Goal: Communication & Community: Participate in discussion

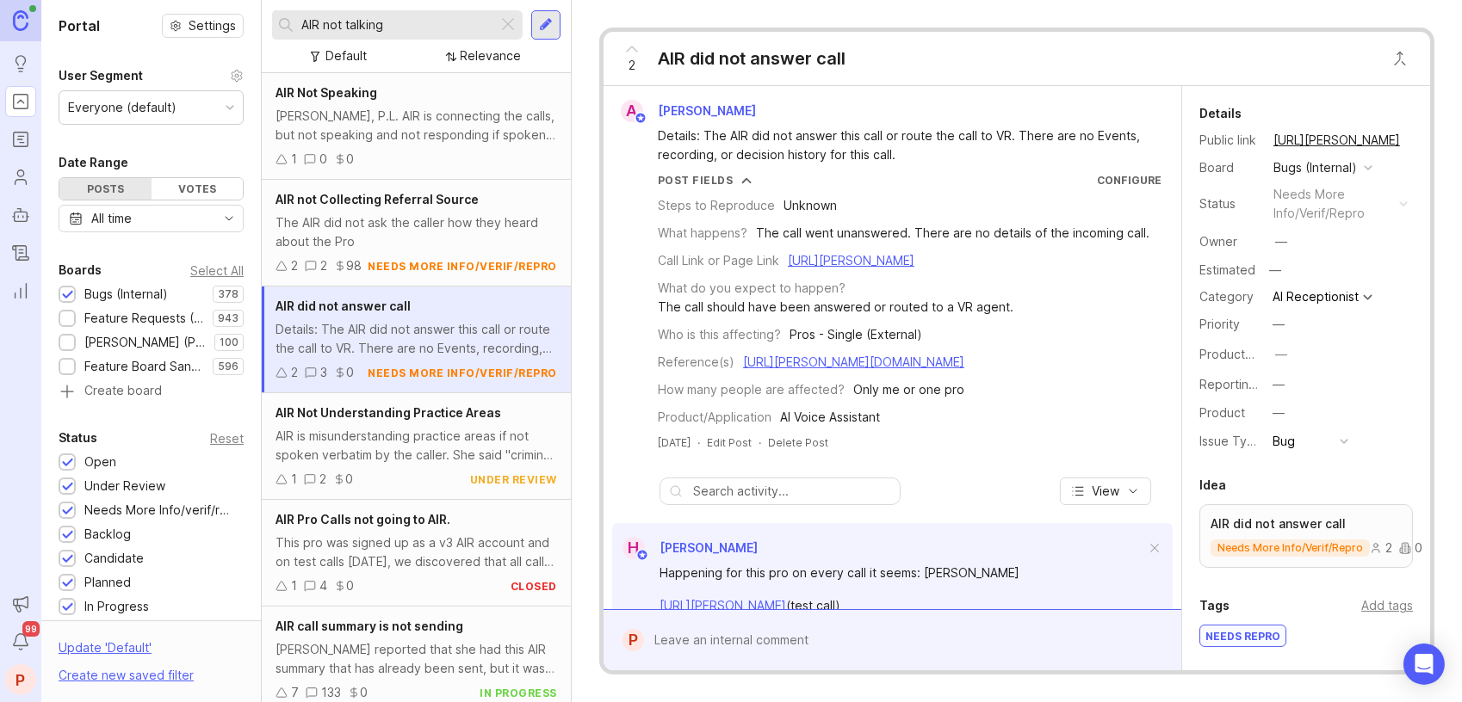
click at [374, 128] on div "[PERSON_NAME], P.L. AIR is connecting the calls, but not speaking and not respo…" at bounding box center [415, 126] width 281 height 38
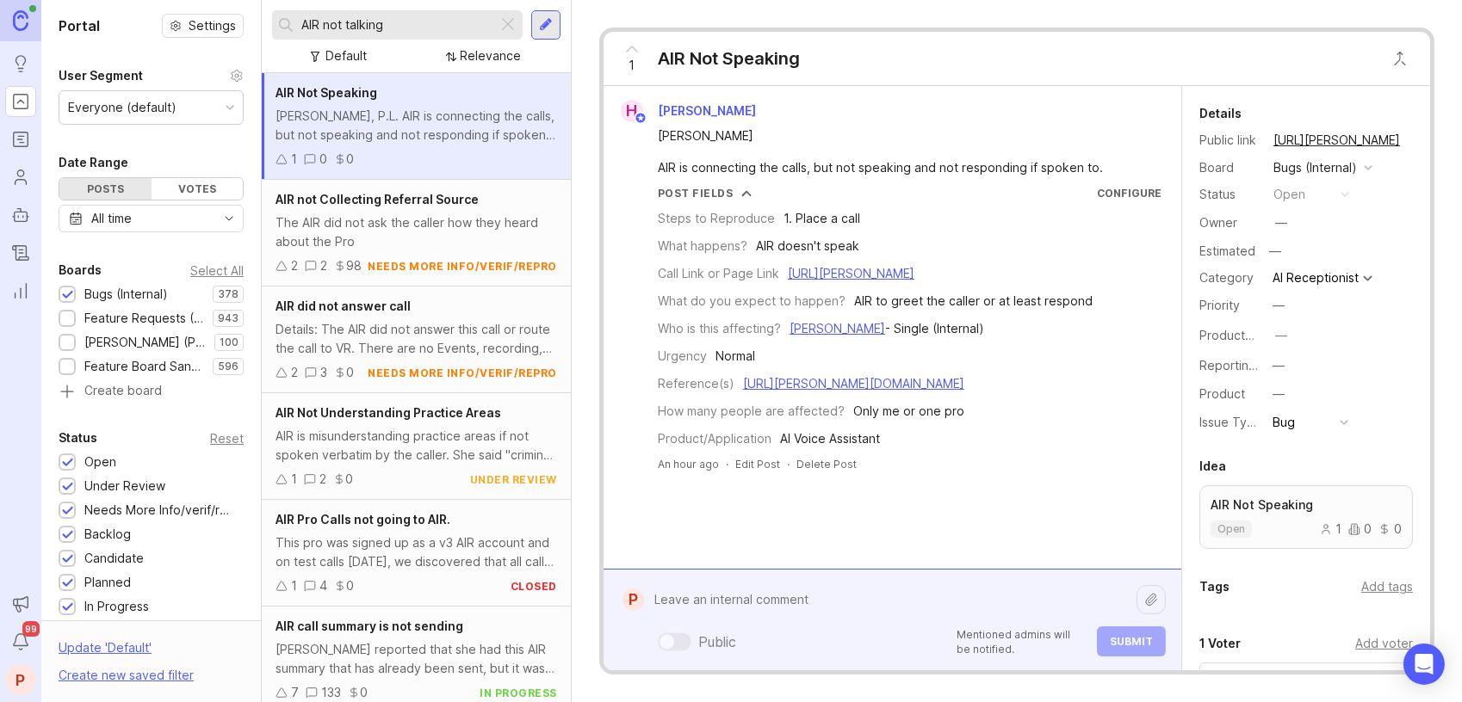
click at [844, 639] on div "Public Mentioned admins will be notified. Submit" at bounding box center [905, 620] width 522 height 73
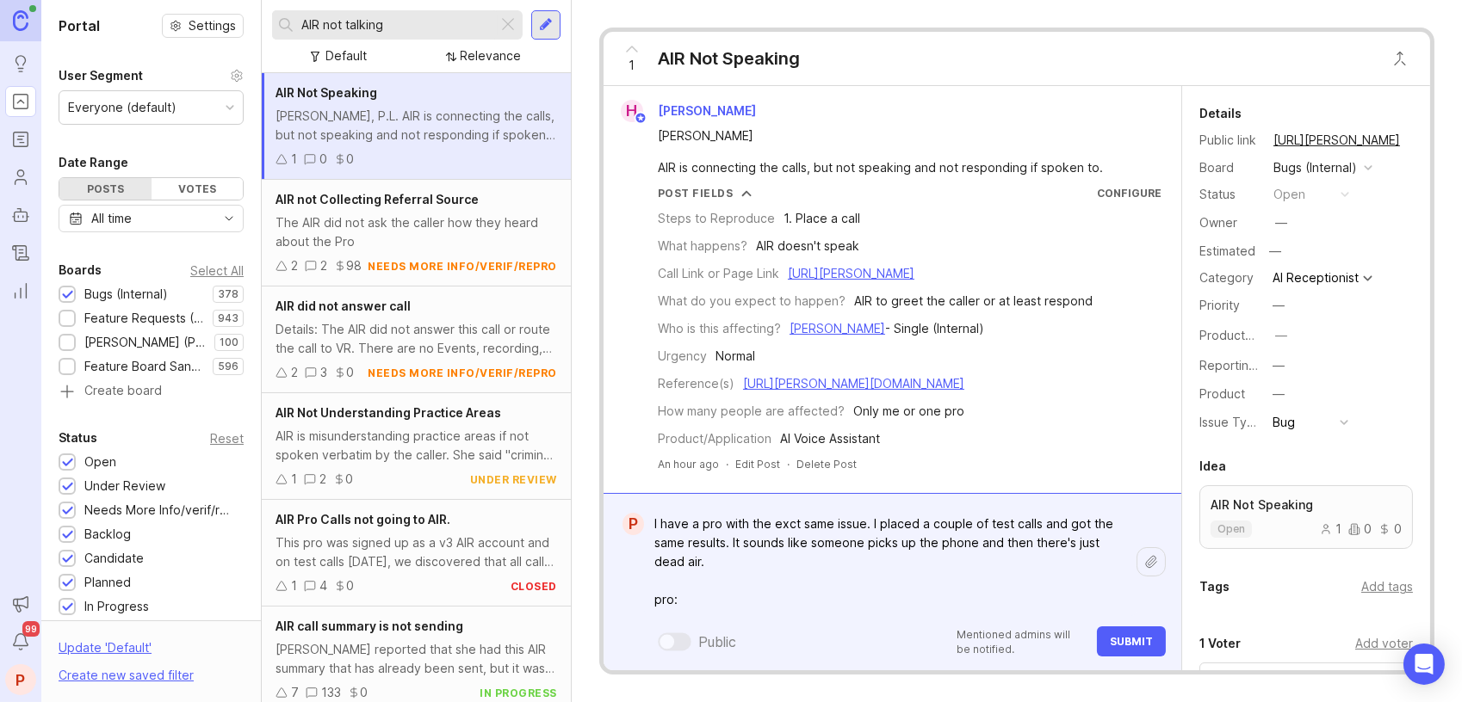
paste textarea "[URL][PERSON_NAME]"
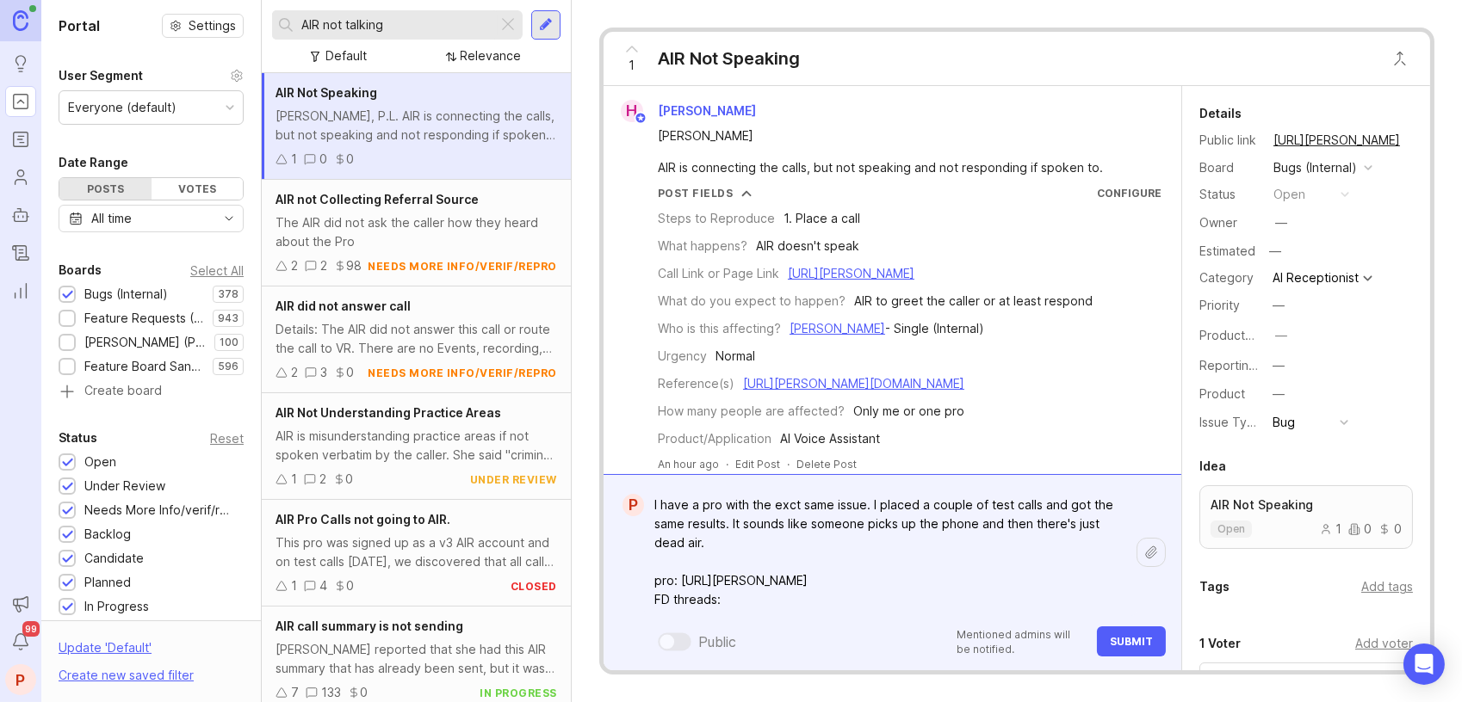
paste textarea "[URL][PERSON_NAME][DOMAIN_NAME]"
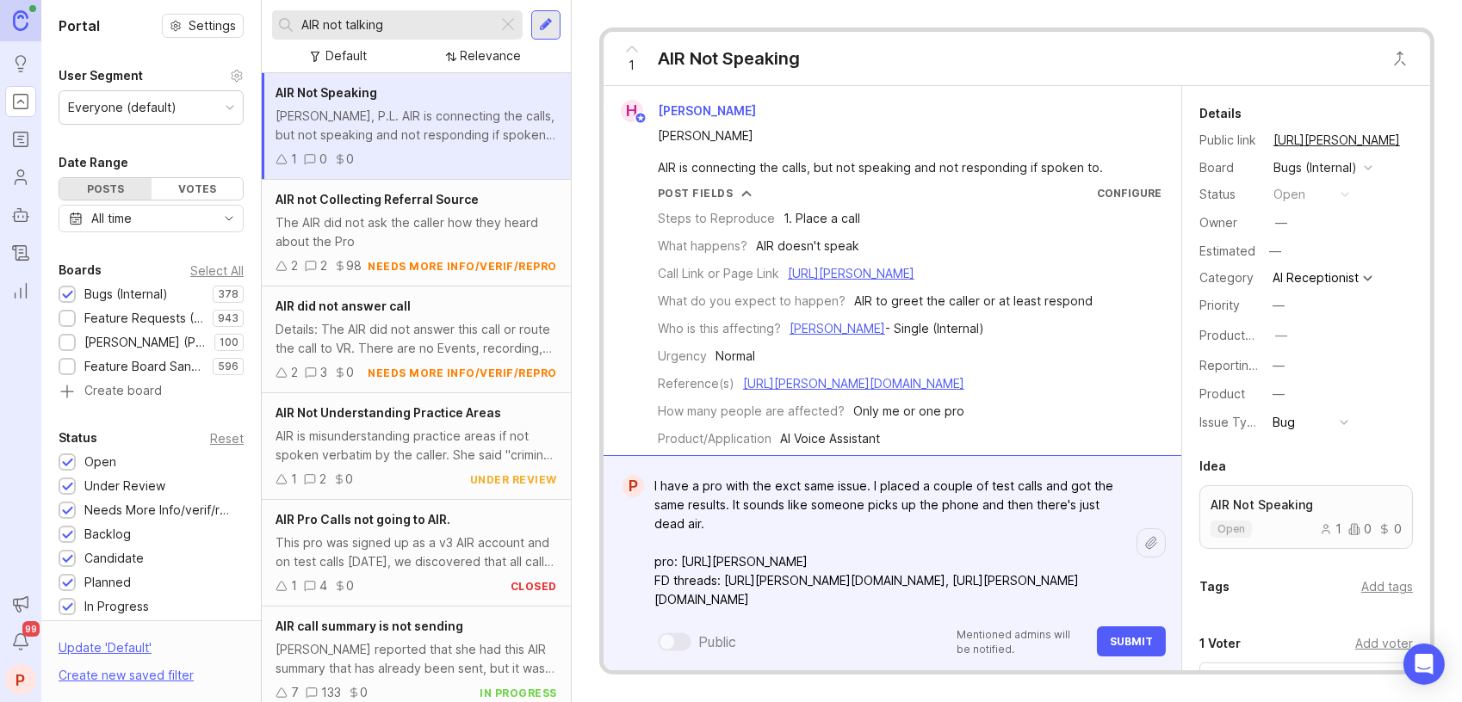
click at [787, 487] on textarea "I have a pro with the exct same issue. I placed a couple of test calls and got …" at bounding box center [890, 543] width 492 height 146
click at [974, 585] on textarea "I have a pro with the exact same issue. I placed a couple of test calls and got…" at bounding box center [890, 543] width 492 height 146
click at [957, 591] on textarea "I have a pro with the exact same issue. I placed a couple of test calls and got…" at bounding box center [890, 543] width 492 height 146
click at [922, 605] on textarea "I have a pro with the exact same issue. I placed a couple of test calls and got…" at bounding box center [890, 543] width 492 height 146
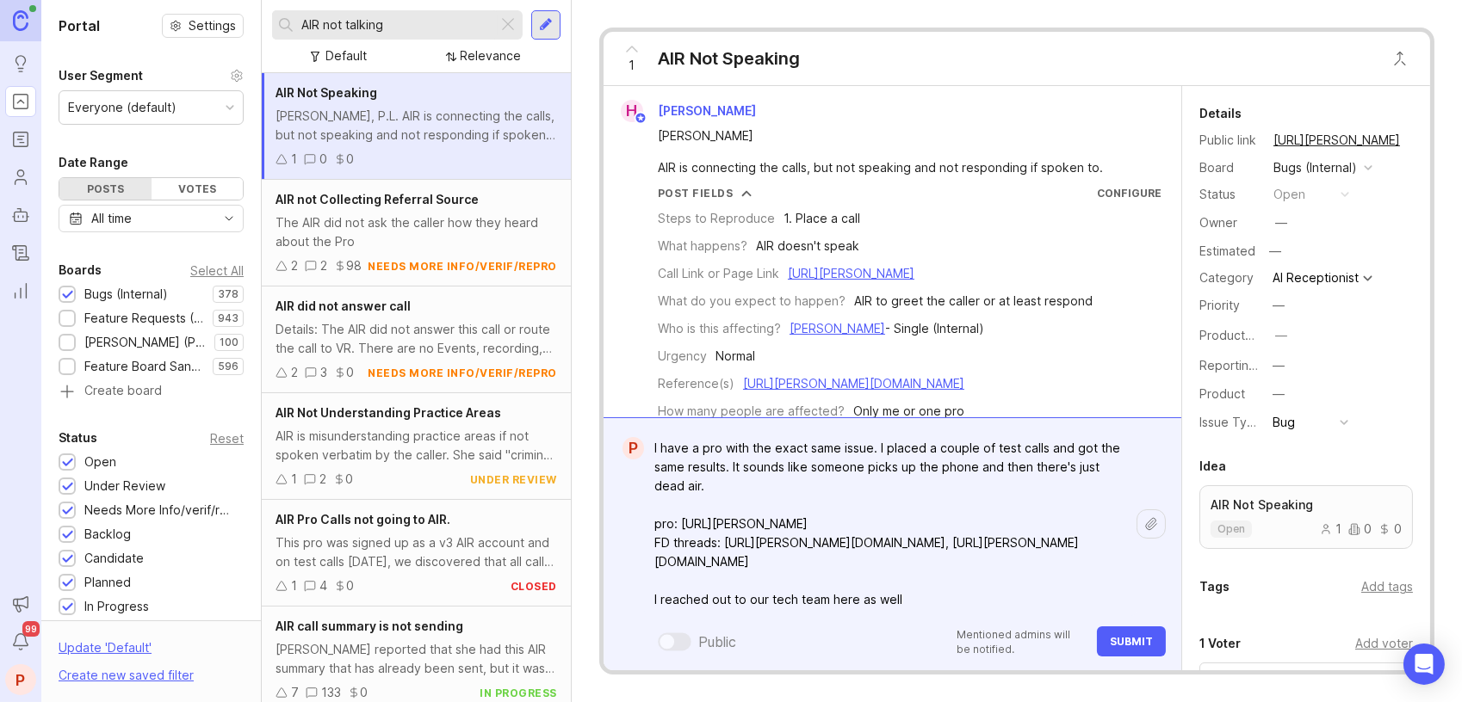
click at [925, 597] on textarea "I have a pro with the exact same issue. I placed a couple of test calls and got…" at bounding box center [890, 524] width 492 height 184
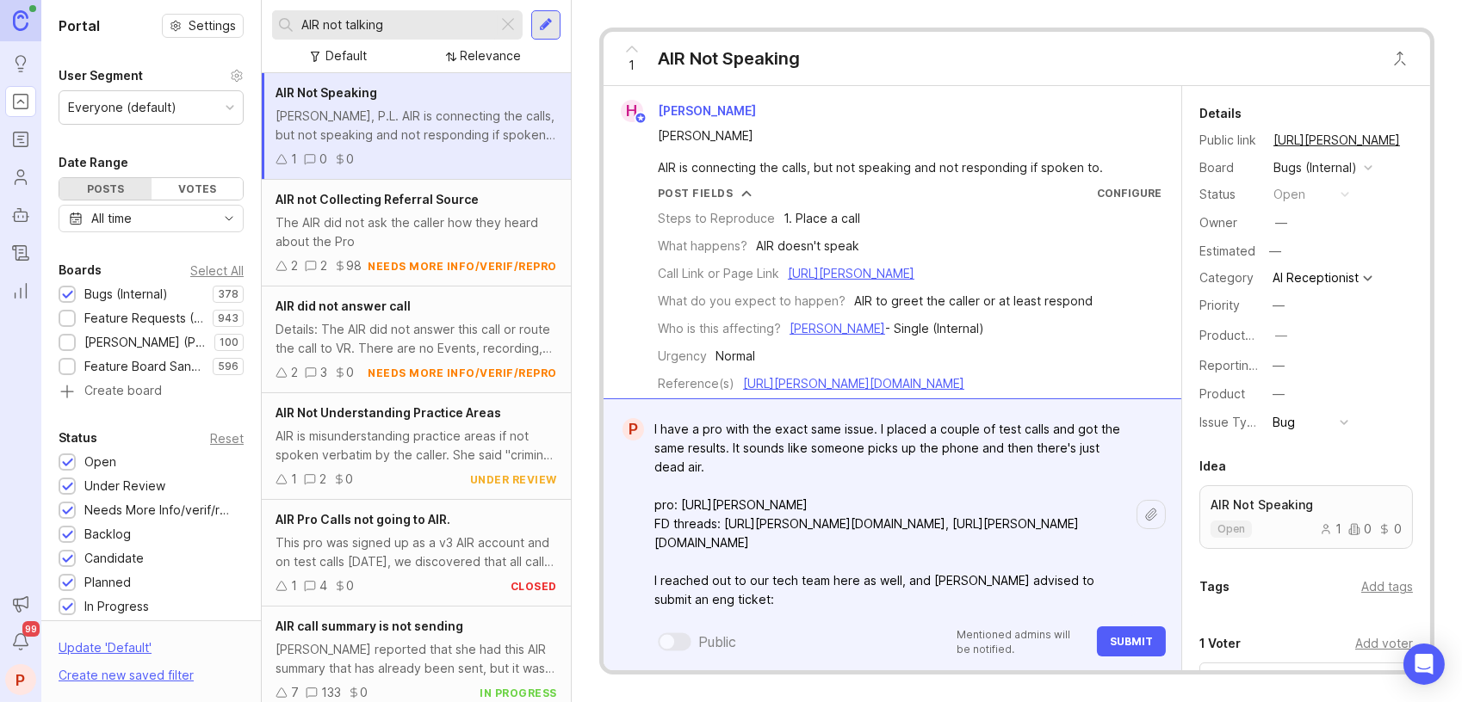
paste textarea "[URL][DOMAIN_NAME]"
click at [1008, 582] on textarea "I have a pro with the exact same issue. I placed a couple of test calls and got…" at bounding box center [890, 514] width 492 height 203
click at [1063, 582] on textarea "I have a pro with the exact same issue. I placed a couple of test calls and got…" at bounding box center [890, 514] width 492 height 203
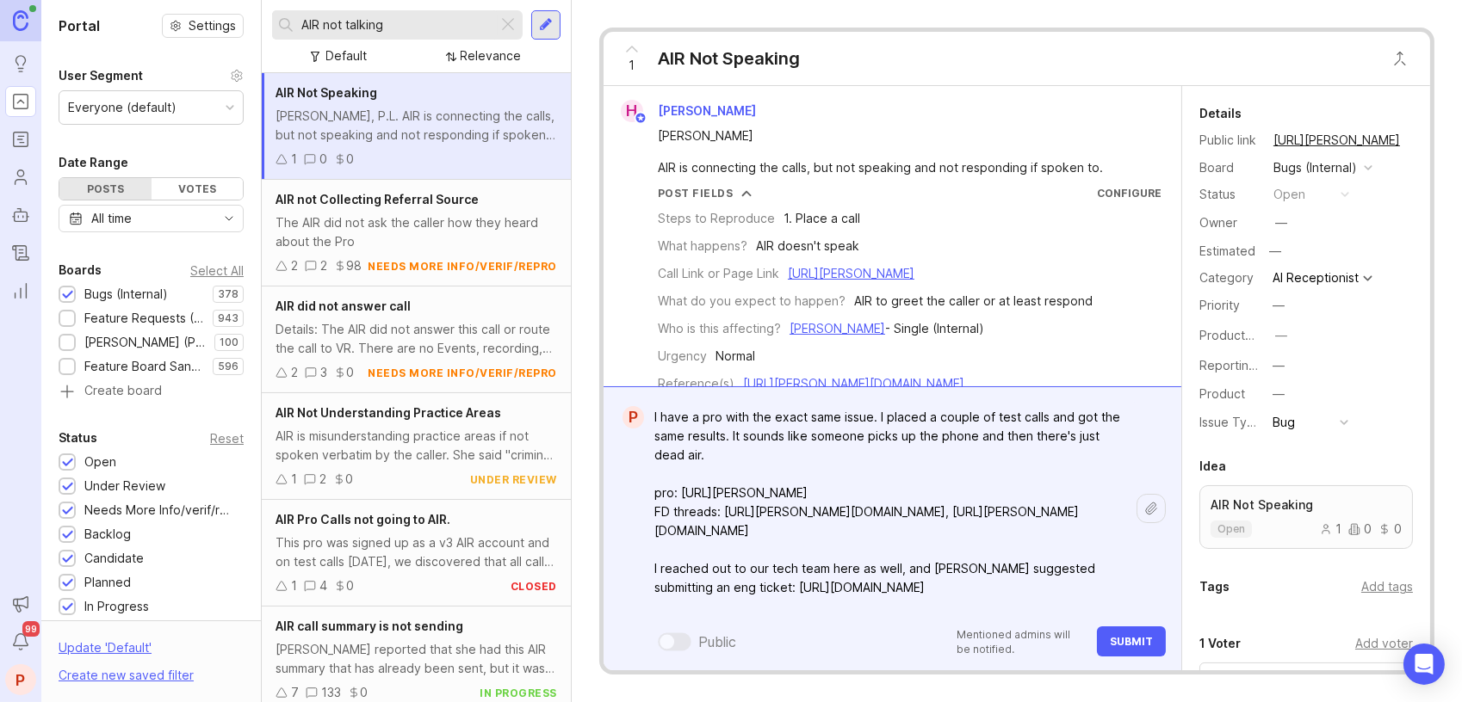
type textarea "I have a pro with the exact same issue. I placed a couple of test calls and got…"
click at [1106, 648] on button "Submit" at bounding box center [1131, 642] width 69 height 30
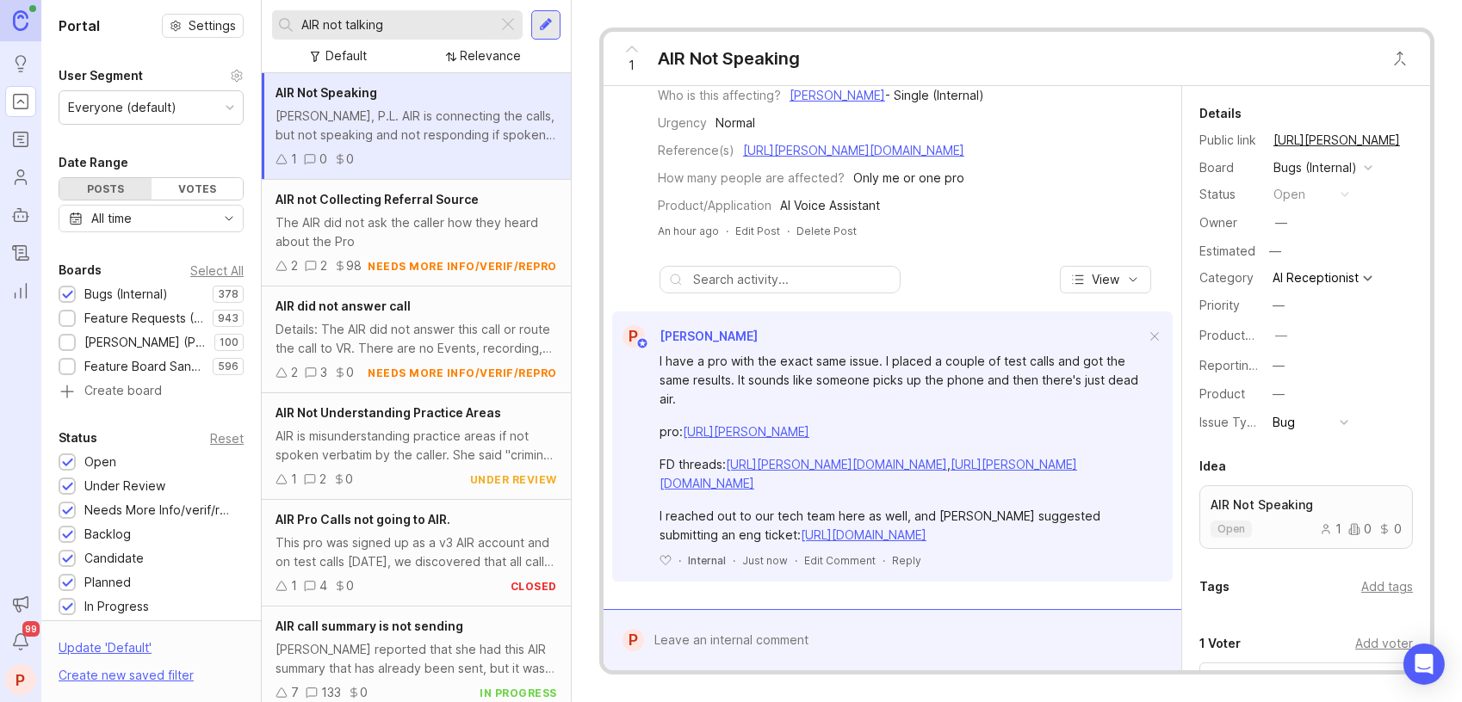
scroll to position [250, 0]
